Goal: Information Seeking & Learning: Understand process/instructions

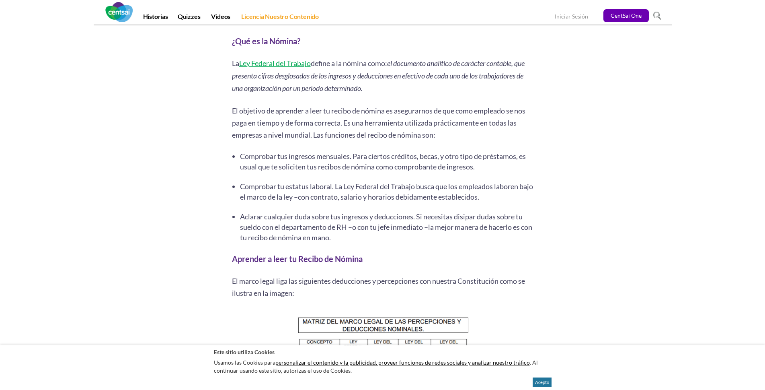
scroll to position [734, 0]
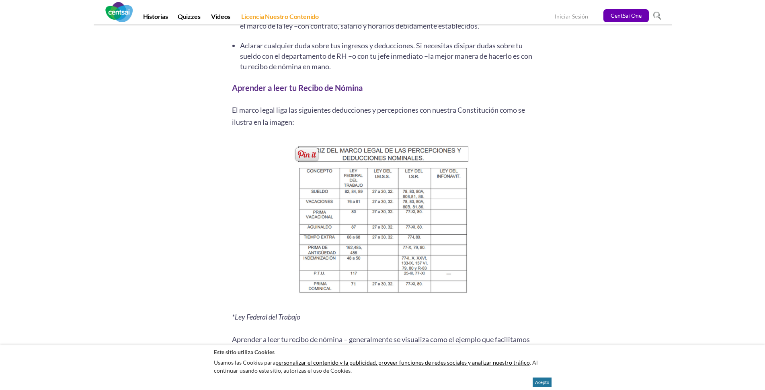
drag, startPoint x: 376, startPoint y: 203, endPoint x: 272, endPoint y: 202, distance: 104.6
click at [272, 202] on p at bounding box center [383, 219] width 302 height 162
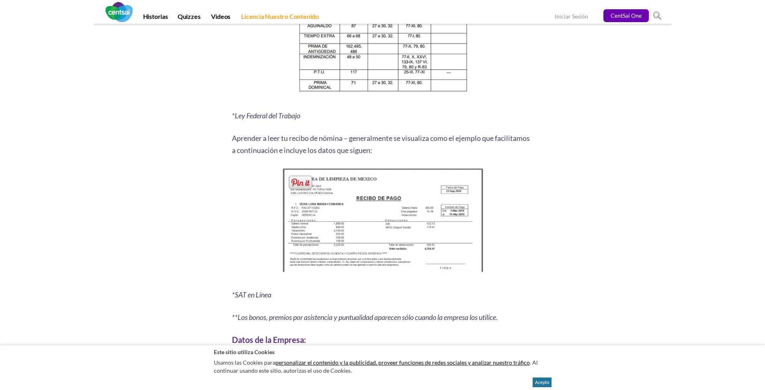
click at [366, 237] on img at bounding box center [383, 222] width 206 height 112
click at [371, 224] on img at bounding box center [383, 222] width 206 height 112
click at [353, 199] on img at bounding box center [383, 222] width 206 height 112
click at [239, 92] on p at bounding box center [383, 18] width 302 height 162
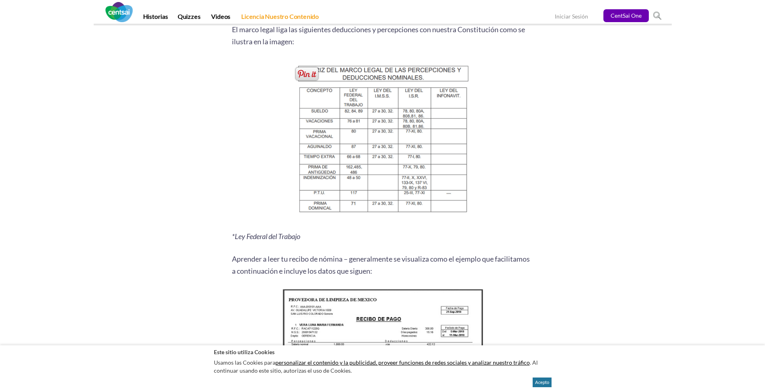
click at [332, 113] on img at bounding box center [383, 139] width 194 height 162
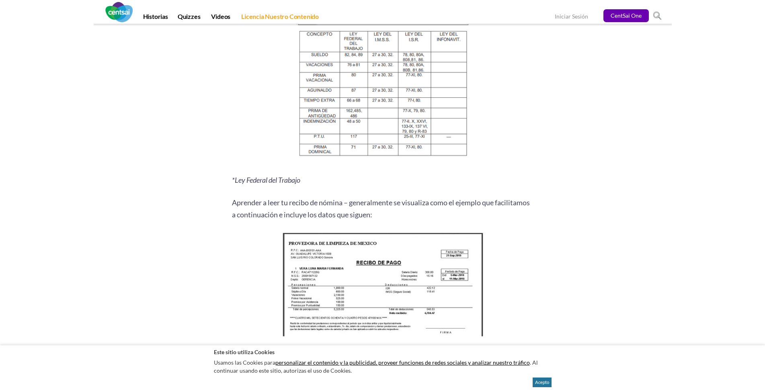
scroll to position [1015, 0]
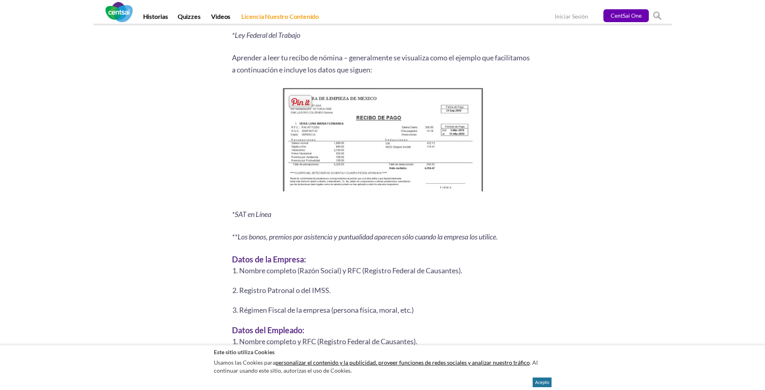
click at [364, 175] on img at bounding box center [383, 142] width 206 height 112
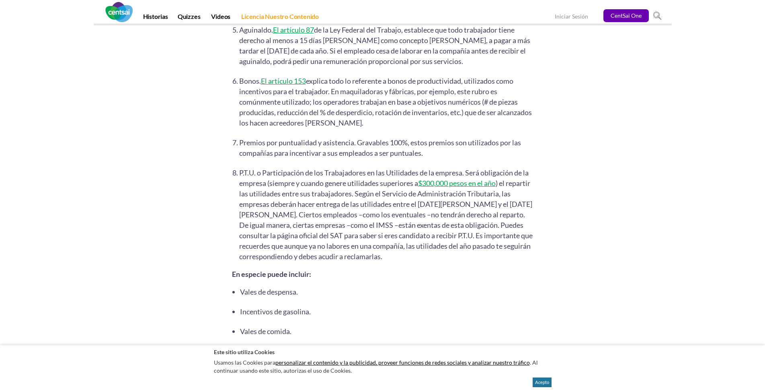
scroll to position [1900, 0]
